Goal: Task Accomplishment & Management: Use online tool/utility

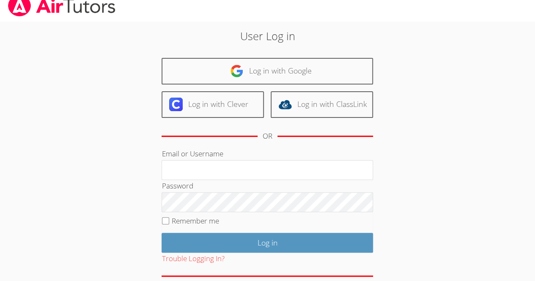
scroll to position [13, 0]
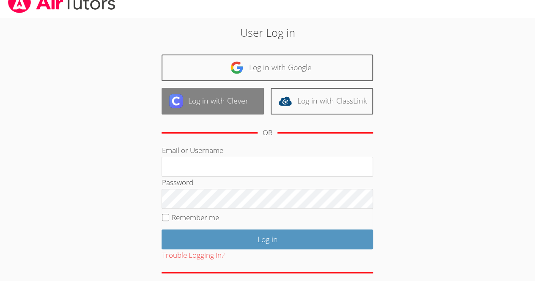
click at [236, 104] on link "Log in with Clever" at bounding box center [213, 101] width 102 height 27
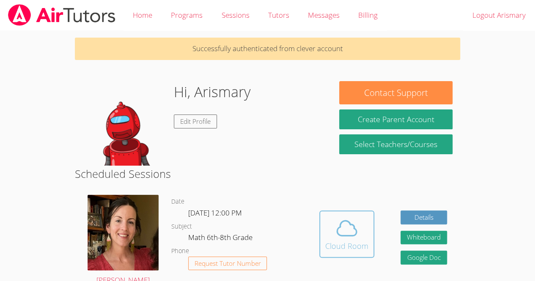
click at [350, 241] on div "Cloud Room" at bounding box center [346, 246] width 43 height 12
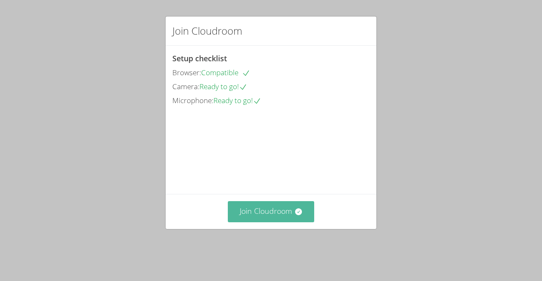
click at [277, 222] on button "Join Cloudroom" at bounding box center [271, 211] width 87 height 21
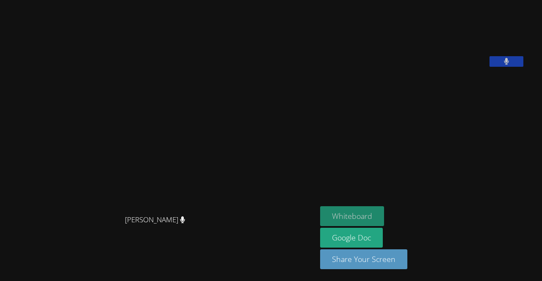
click at [368, 214] on button "Whiteboard" at bounding box center [352, 216] width 64 height 20
